Goal: Book appointment/travel/reservation

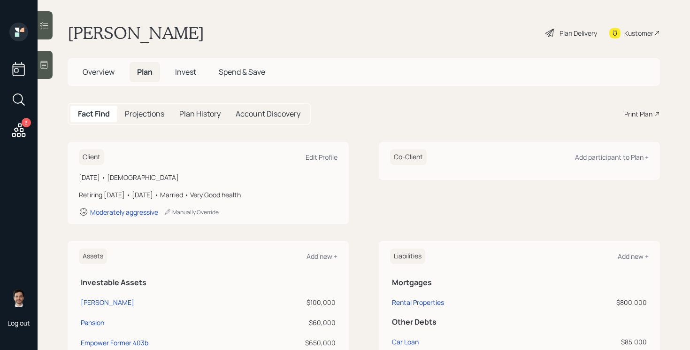
click at [570, 32] on div "Plan Delivery" at bounding box center [579, 33] width 38 height 10
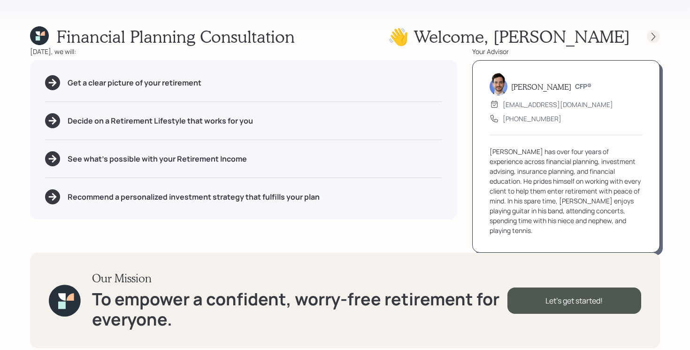
click at [656, 37] on icon at bounding box center [653, 36] width 9 height 9
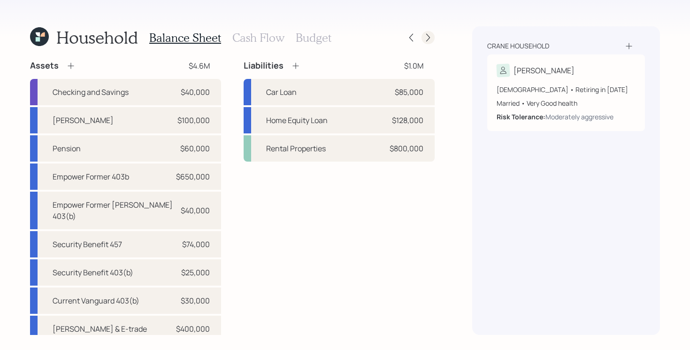
click at [430, 38] on icon at bounding box center [427, 37] width 9 height 9
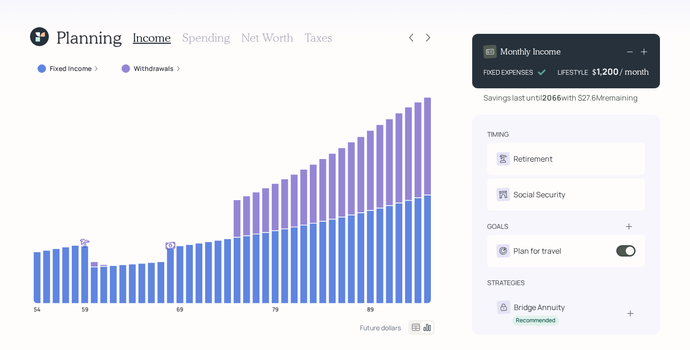
click at [430, 38] on icon at bounding box center [427, 37] width 9 height 9
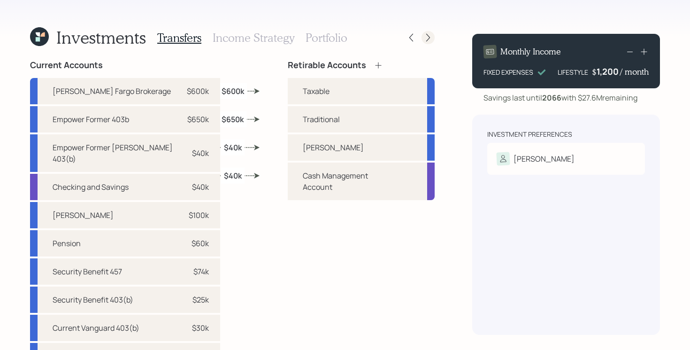
click at [424, 37] on icon at bounding box center [427, 37] width 9 height 9
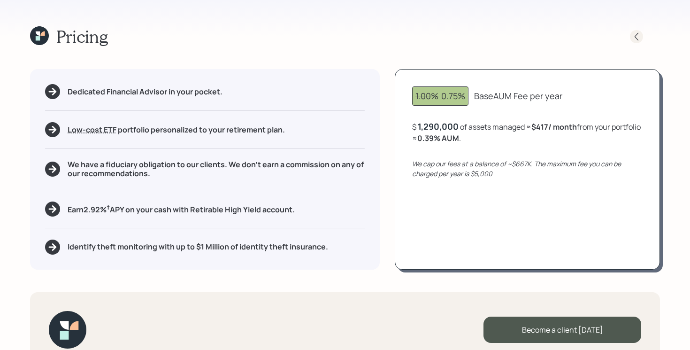
click at [634, 35] on icon at bounding box center [636, 36] width 9 height 9
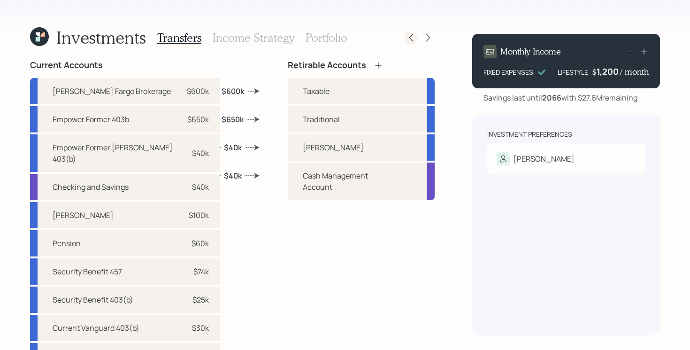
click at [411, 40] on icon at bounding box center [410, 37] width 9 height 9
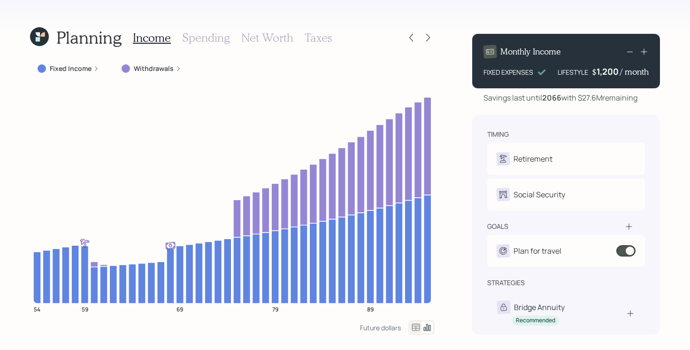
click at [32, 42] on icon at bounding box center [39, 36] width 19 height 19
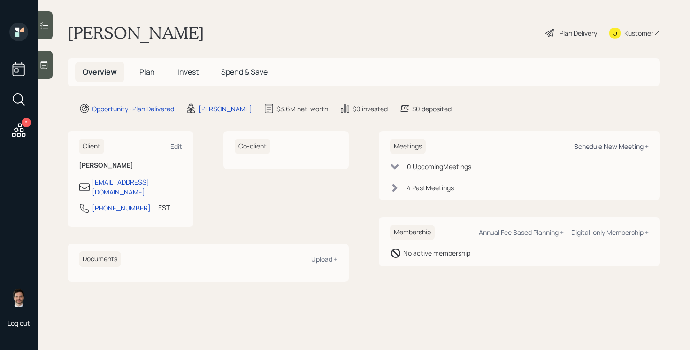
click at [612, 149] on div "Schedule New Meeting +" at bounding box center [611, 146] width 75 height 9
select select "ef6b64e1-8f62-4a74-b865-a7df4b35b836"
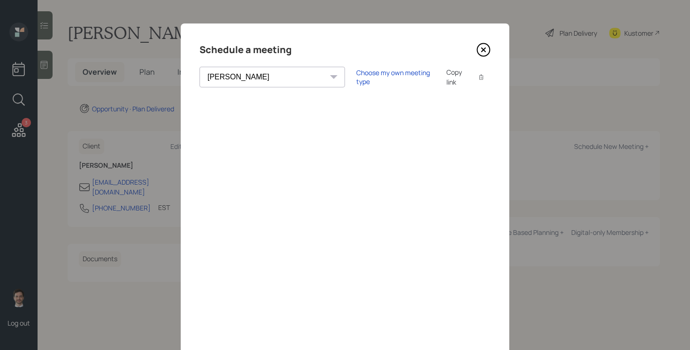
click at [485, 51] on icon at bounding box center [484, 50] width 4 height 4
